Goal: Task Accomplishment & Management: Manage account settings

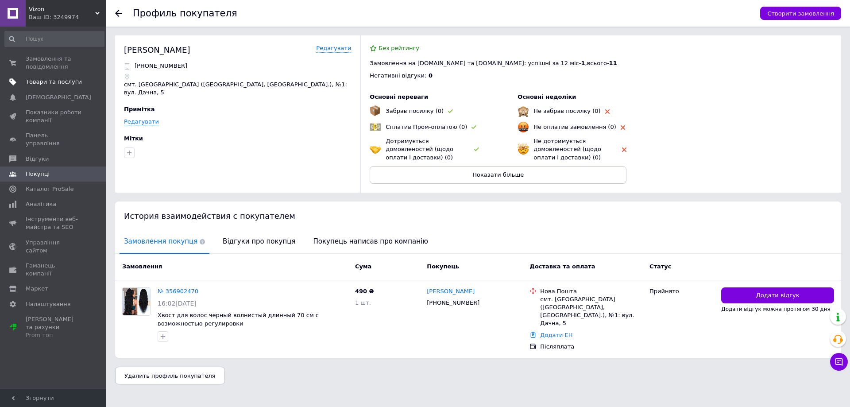
click at [52, 80] on span "Товари та послуги" at bounding box center [54, 82] width 56 height 8
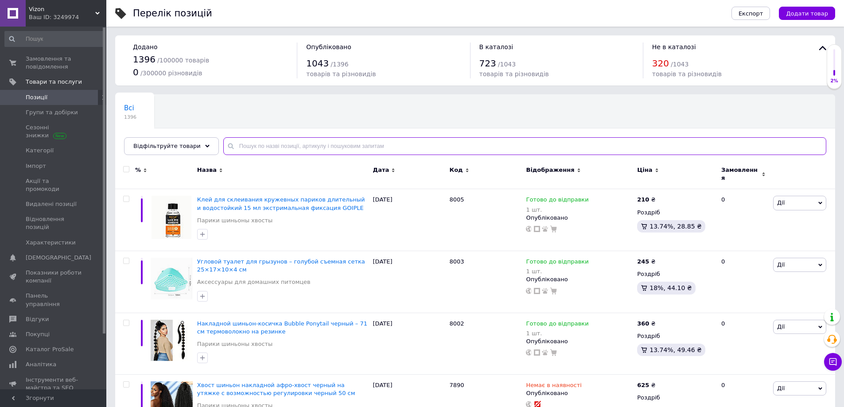
click at [238, 144] on input "text" at bounding box center [524, 146] width 603 height 18
paste input "00516"
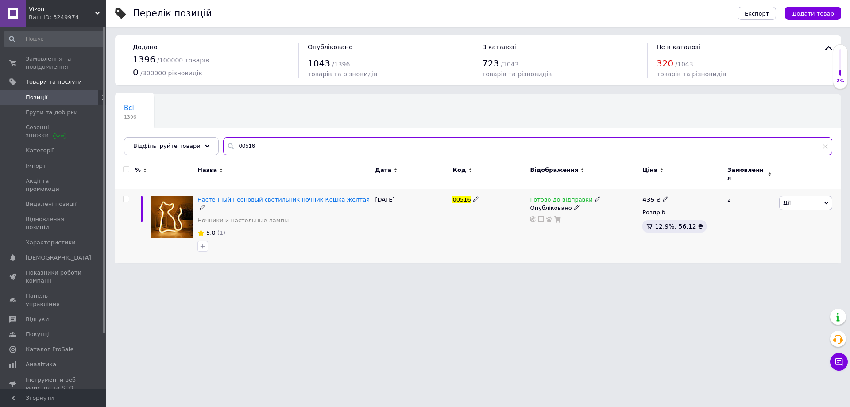
type input "00516"
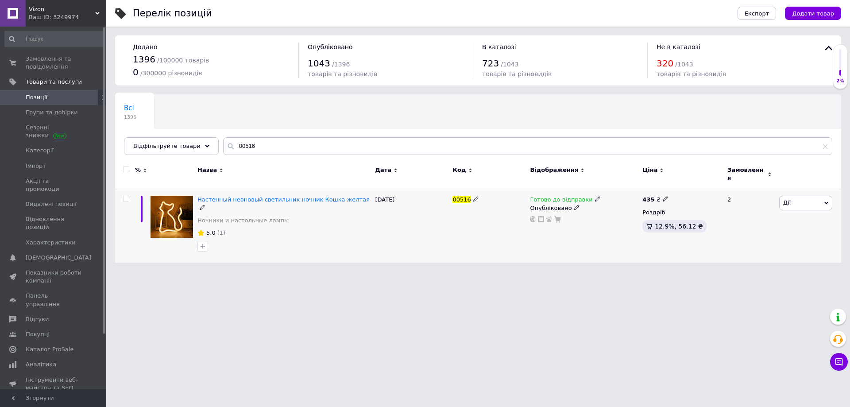
click at [595, 196] on icon at bounding box center [597, 198] width 5 height 5
click at [620, 221] on li "Немає в наявності" at bounding box center [643, 227] width 84 height 12
click at [535, 229] on div "Готово до відправки Наявність Немає в наявності В наявності Під замовлення Гото…" at bounding box center [584, 226] width 113 height 74
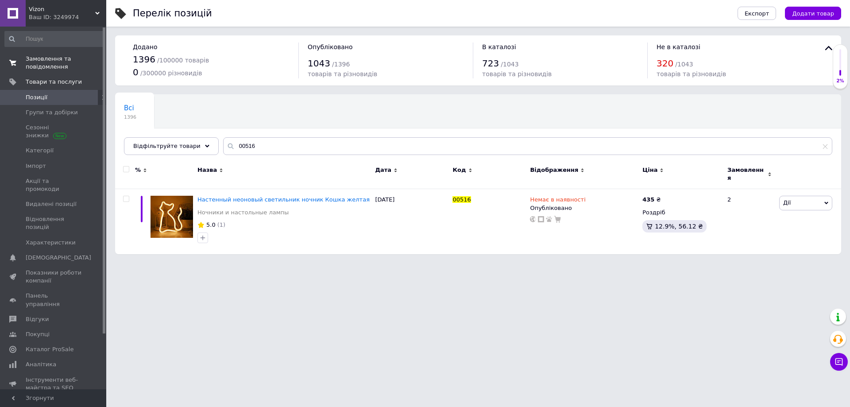
click at [42, 60] on span "Замовлення та повідомлення" at bounding box center [54, 63] width 56 height 16
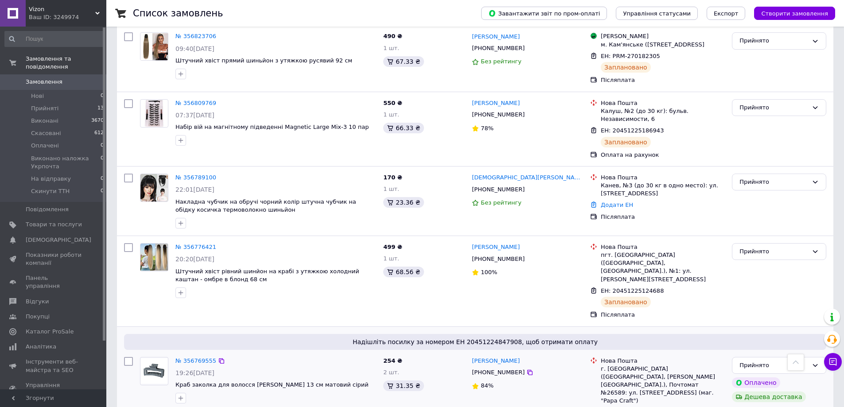
scroll to position [753, 0]
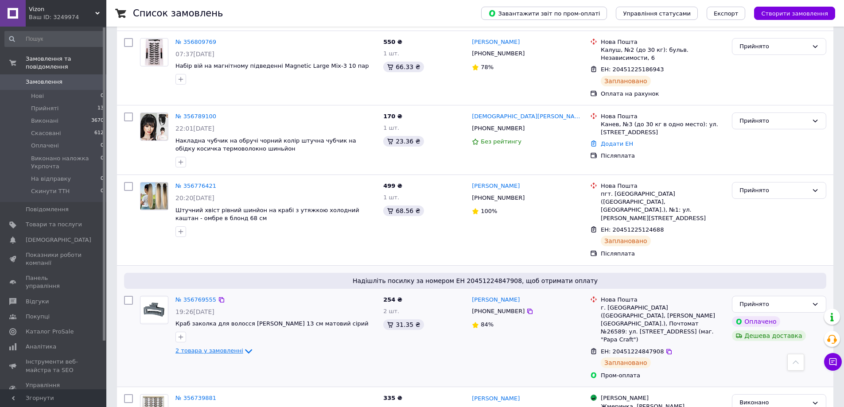
click at [213, 348] on span "2 товара у замовленні" at bounding box center [209, 351] width 68 height 7
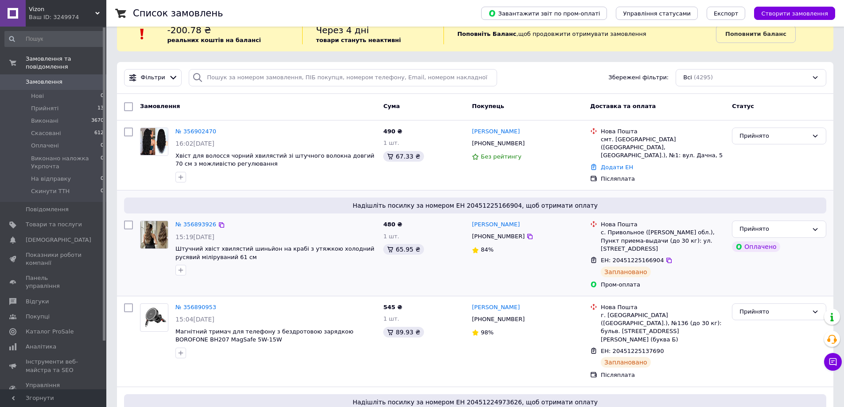
scroll to position [0, 0]
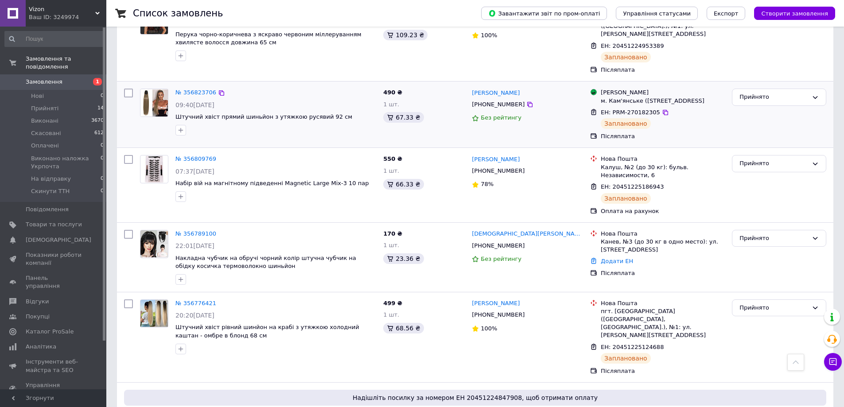
scroll to position [709, 0]
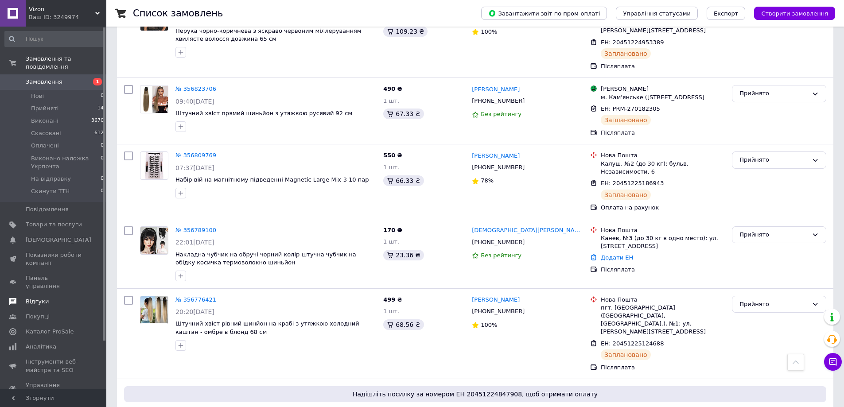
click at [46, 298] on span "Відгуки" at bounding box center [54, 302] width 56 height 8
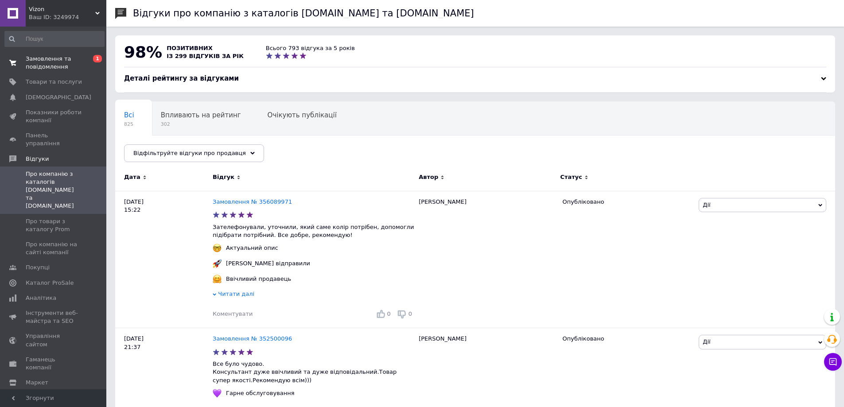
click at [55, 65] on span "Замовлення та повідомлення" at bounding box center [54, 63] width 56 height 16
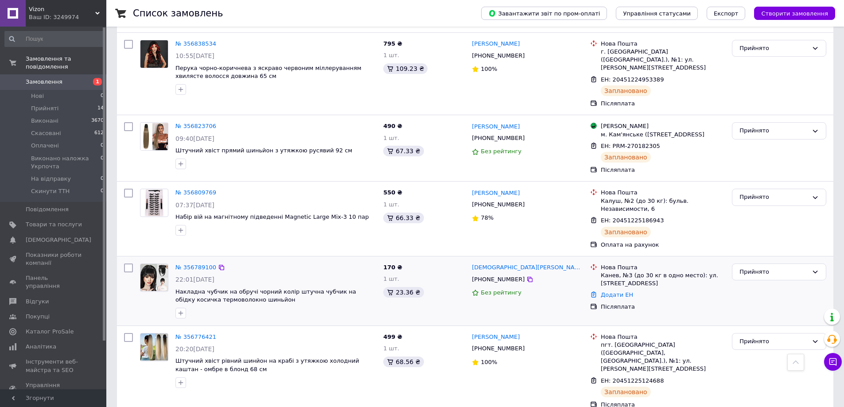
scroll to position [753, 0]
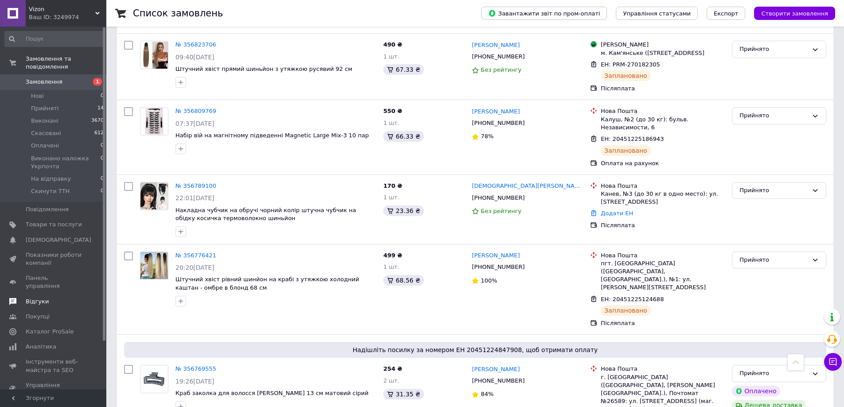
click at [51, 298] on span "Відгуки" at bounding box center [54, 302] width 56 height 8
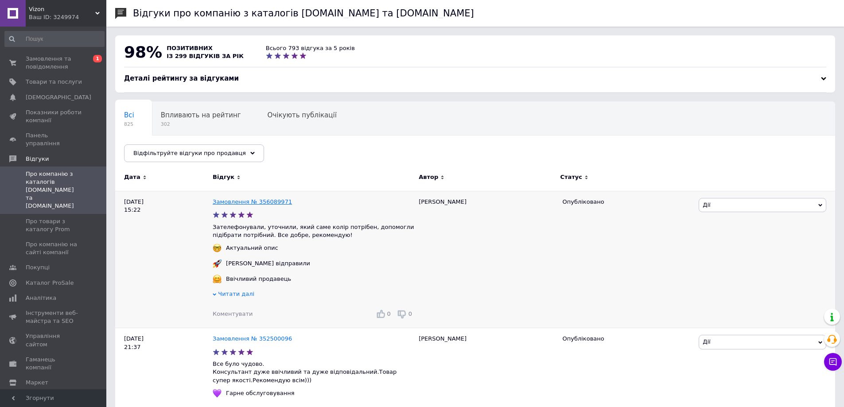
click at [269, 202] on link "Замовлення № 356089971" at bounding box center [252, 201] width 79 height 7
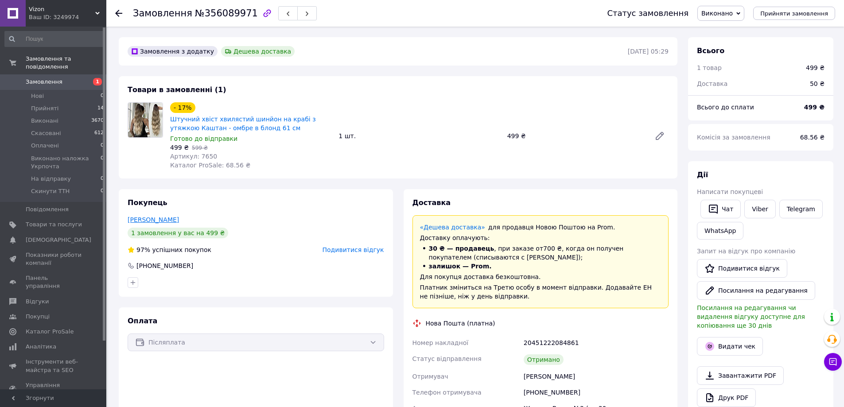
click at [143, 217] on link "[PERSON_NAME]" at bounding box center [153, 219] width 51 height 7
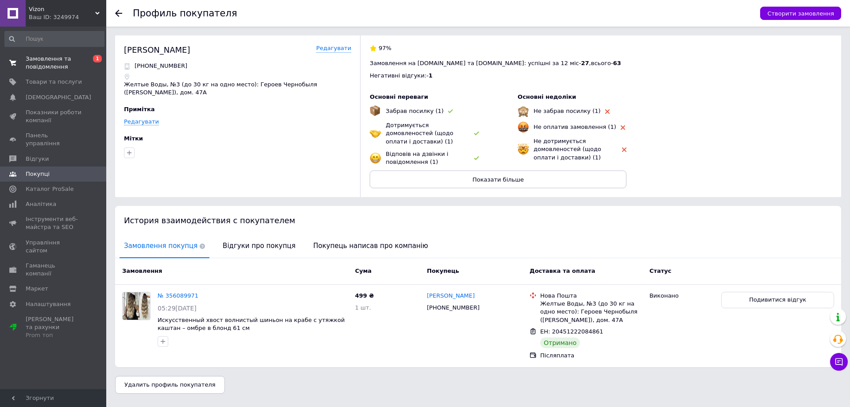
click at [69, 62] on span "Замовлення та повідомлення" at bounding box center [54, 63] width 56 height 16
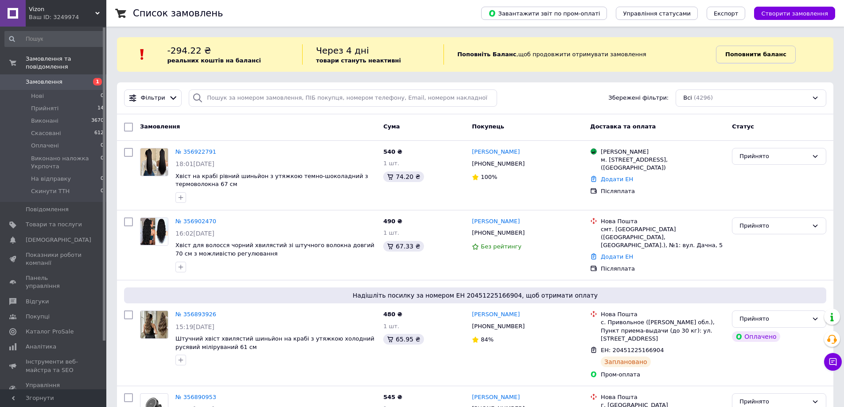
click at [739, 54] on b "Поповнити баланс" at bounding box center [755, 54] width 61 height 7
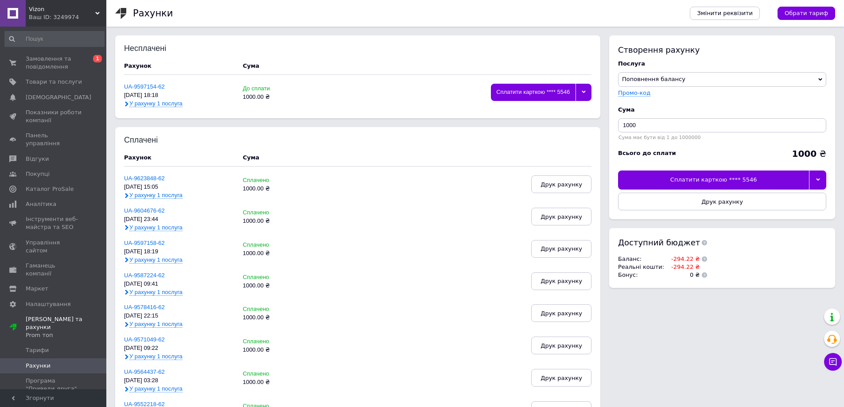
click at [819, 180] on icon at bounding box center [818, 180] width 4 height 3
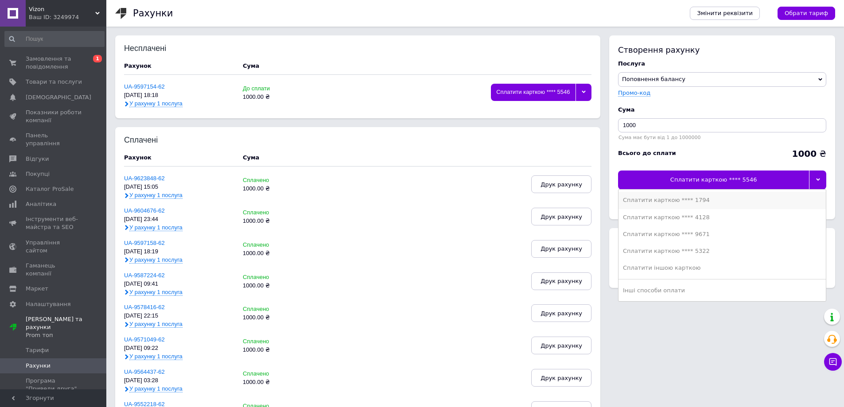
click at [698, 207] on li "Сплатити карткою **** 1794" at bounding box center [721, 200] width 207 height 17
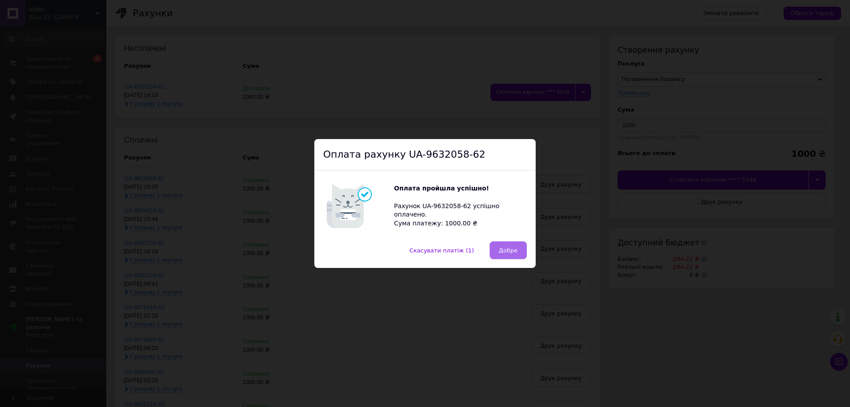
click at [503, 241] on button "Добре" at bounding box center [508, 250] width 37 height 18
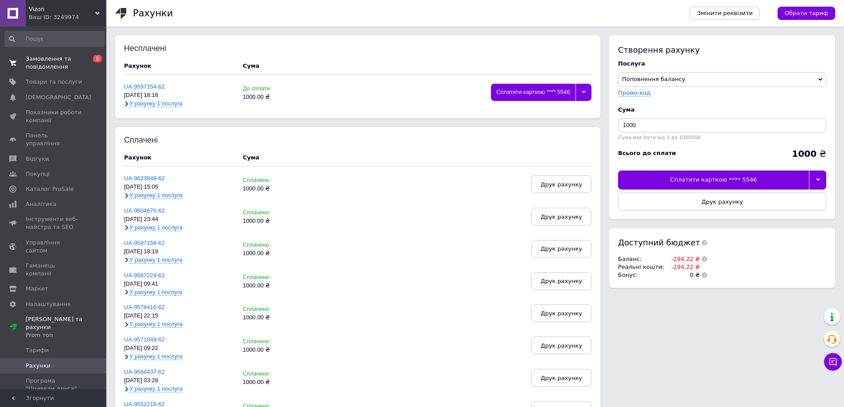
click at [52, 62] on span "Замовлення та повідомлення" at bounding box center [54, 63] width 56 height 16
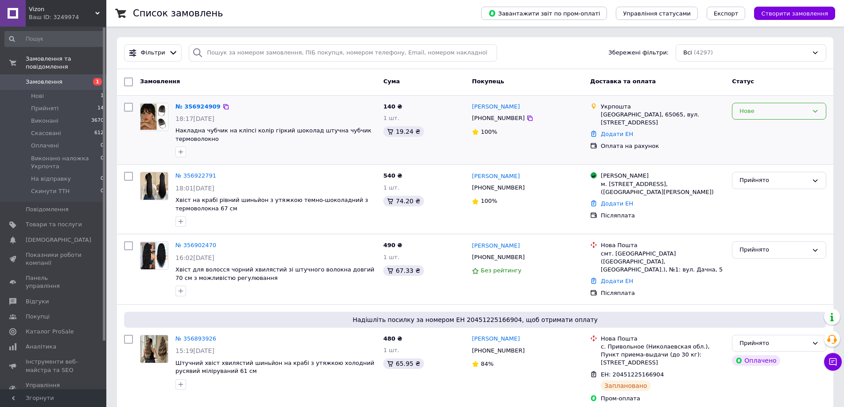
click at [766, 109] on div "Нове" at bounding box center [773, 111] width 69 height 9
click at [759, 129] on li "Прийнято" at bounding box center [778, 129] width 93 height 16
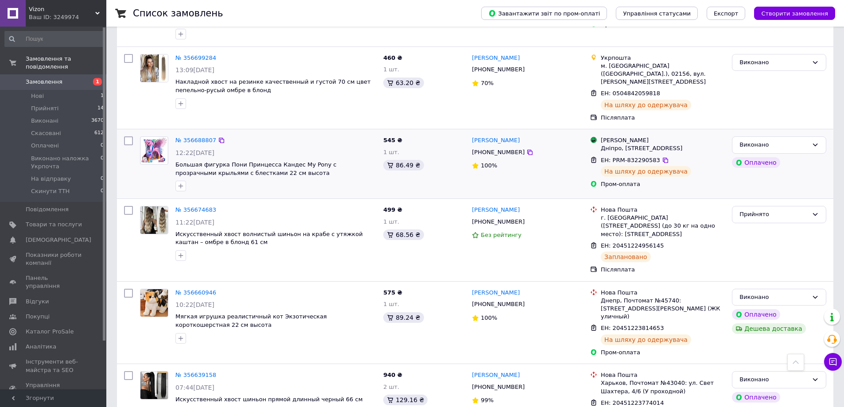
scroll to position [1152, 0]
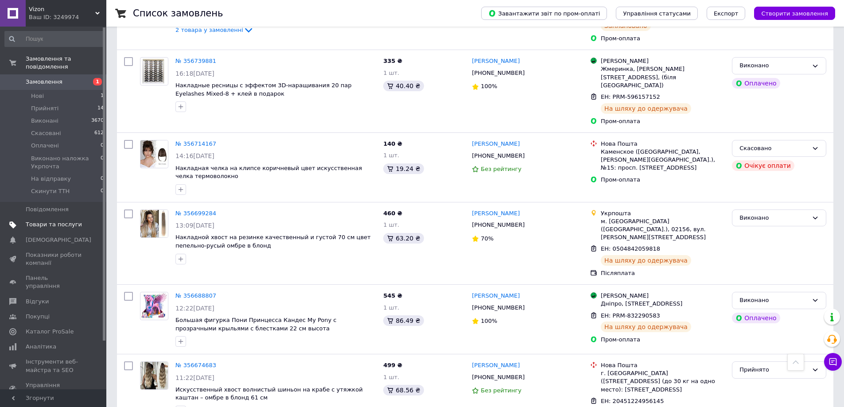
click at [76, 221] on span "Товари та послуги" at bounding box center [54, 225] width 56 height 8
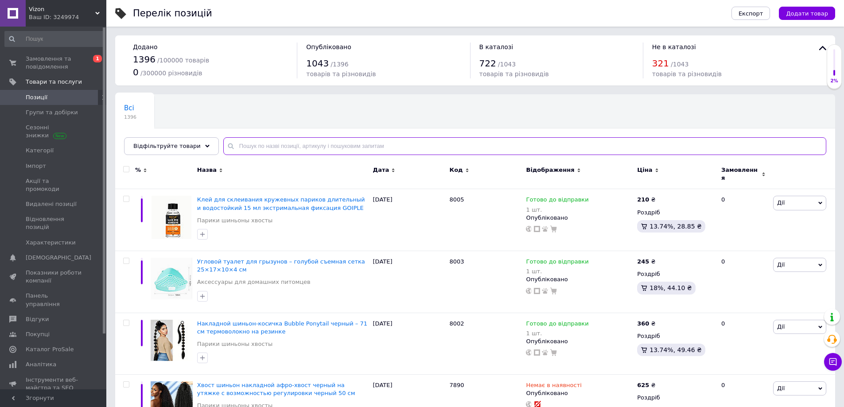
click at [257, 144] on input "text" at bounding box center [524, 146] width 603 height 18
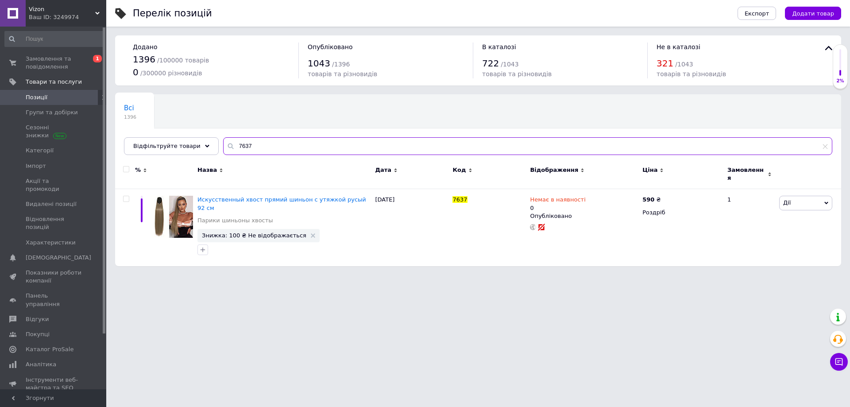
type input "7637"
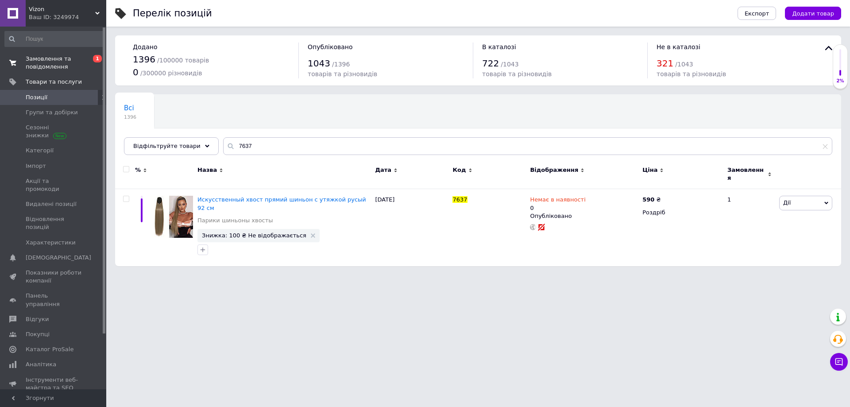
click at [70, 68] on span "Замовлення та повідомлення" at bounding box center [54, 63] width 56 height 16
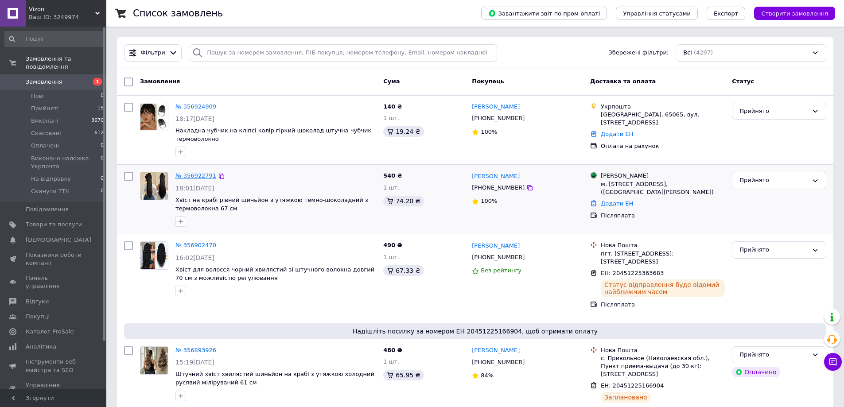
click at [198, 174] on link "№ 356922791" at bounding box center [195, 175] width 41 height 7
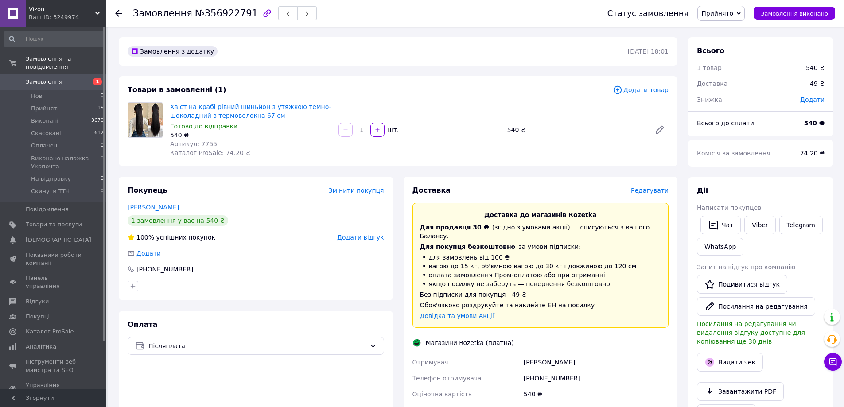
click at [651, 188] on span "Редагувати" at bounding box center [650, 190] width 38 height 7
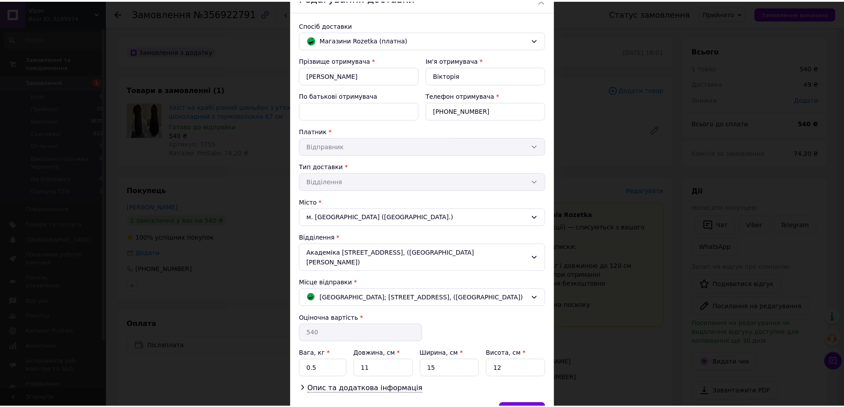
scroll to position [91, 0]
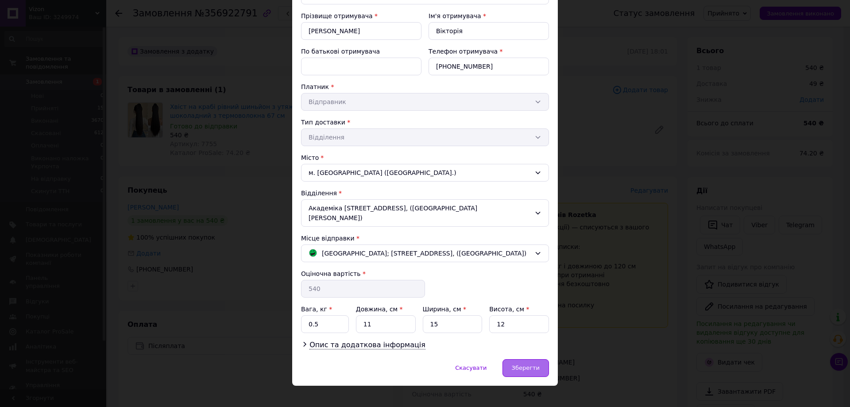
click at [532, 365] on span "Зберегти" at bounding box center [526, 368] width 28 height 7
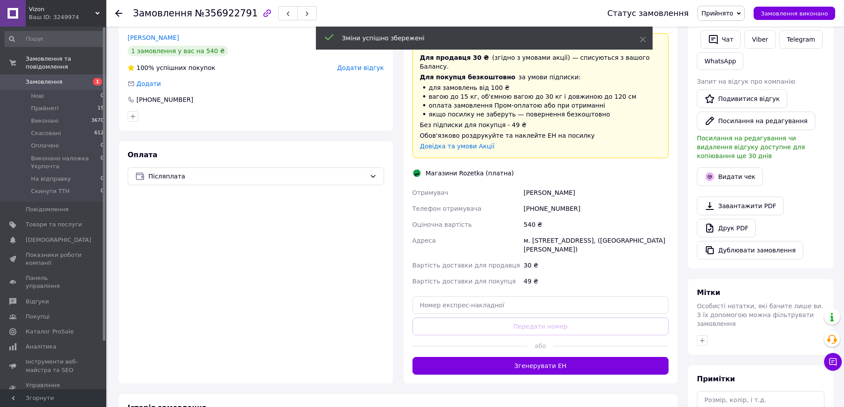
scroll to position [177, 0]
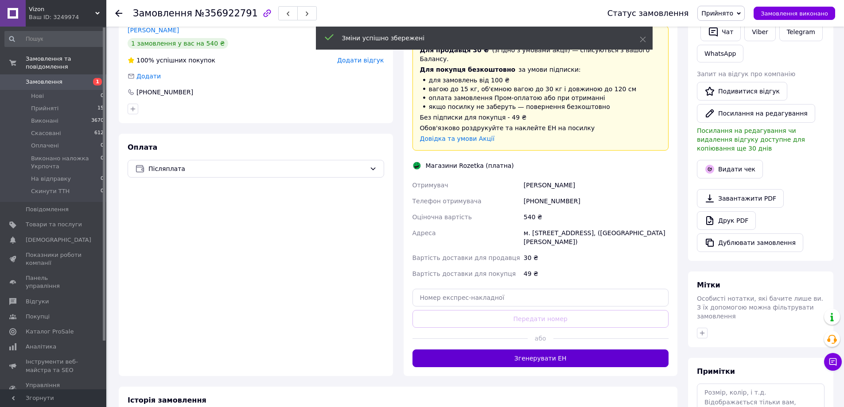
click at [517, 349] on button "Згенерувати ЕН" at bounding box center [540, 358] width 256 height 18
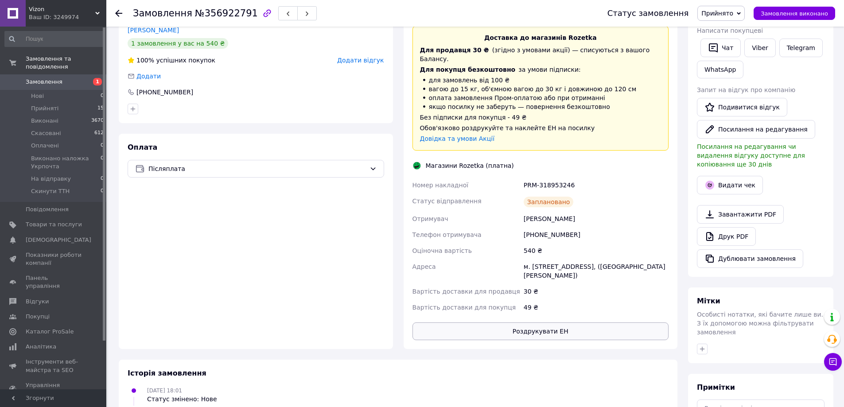
click at [530, 322] on button "Роздрукувати ЕН" at bounding box center [540, 331] width 256 height 18
click at [56, 221] on span "Товари та послуги" at bounding box center [54, 225] width 56 height 8
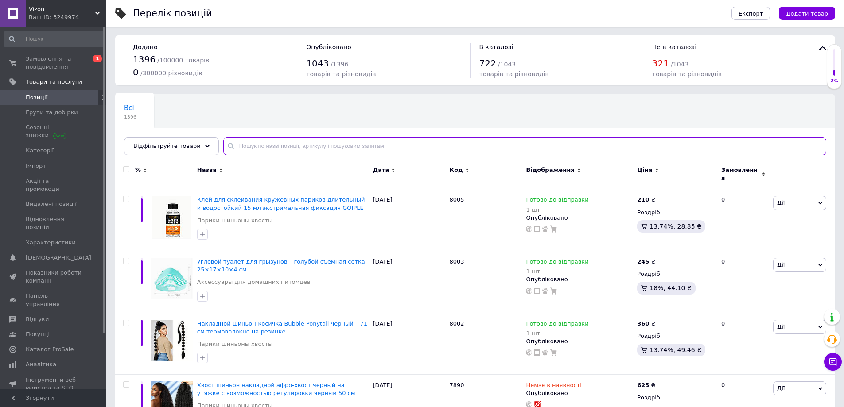
click at [232, 147] on input "text" at bounding box center [524, 146] width 603 height 18
type input "7548"
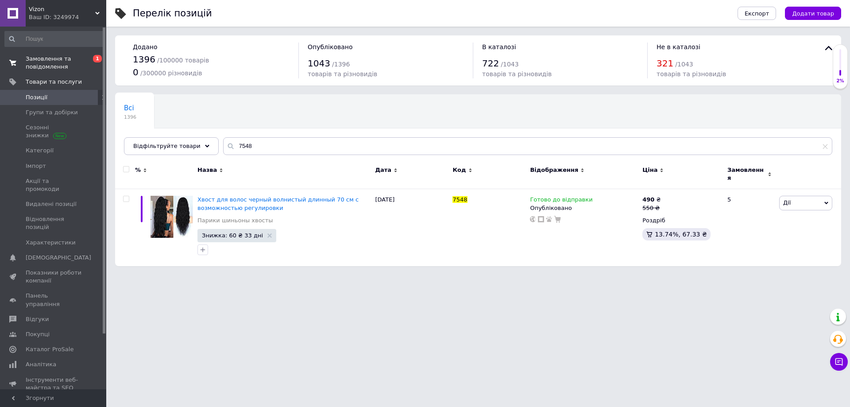
click at [62, 62] on span "Замовлення та повідомлення" at bounding box center [54, 63] width 56 height 16
